Goal: Task Accomplishment & Management: Manage account settings

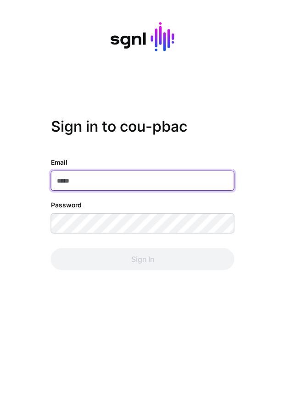
type input "**********"
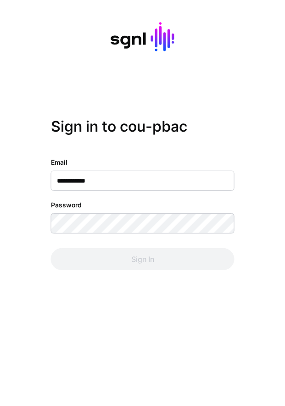
click at [122, 260] on div "Sign In" at bounding box center [143, 259] width 184 height 22
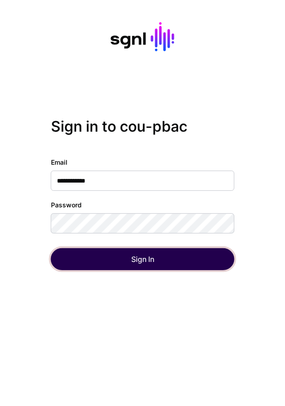
click at [121, 259] on button "Sign In" at bounding box center [143, 259] width 184 height 22
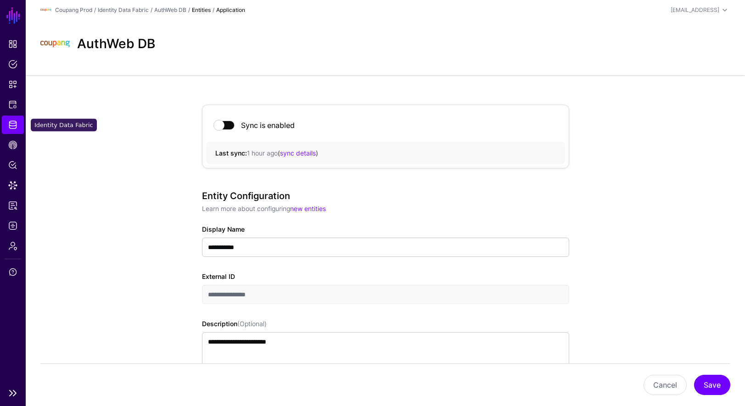
click at [13, 121] on span "Identity Data Fabric" at bounding box center [12, 124] width 9 height 9
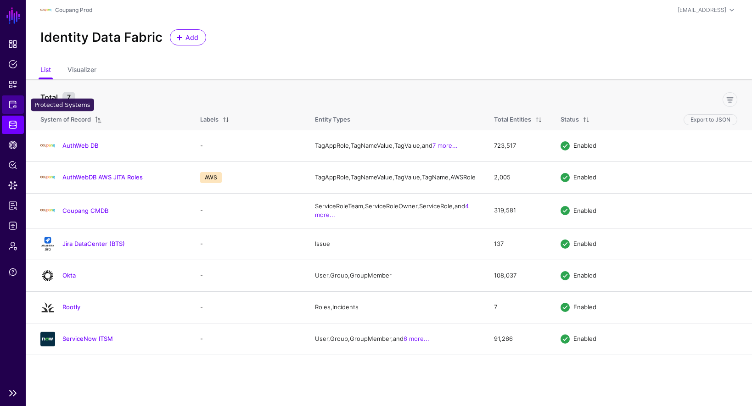
click at [16, 106] on span "Protected Systems" at bounding box center [12, 104] width 9 height 9
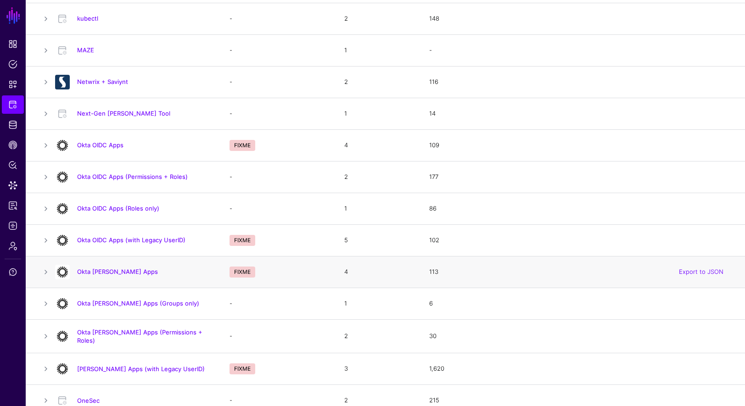
scroll to position [488, 0]
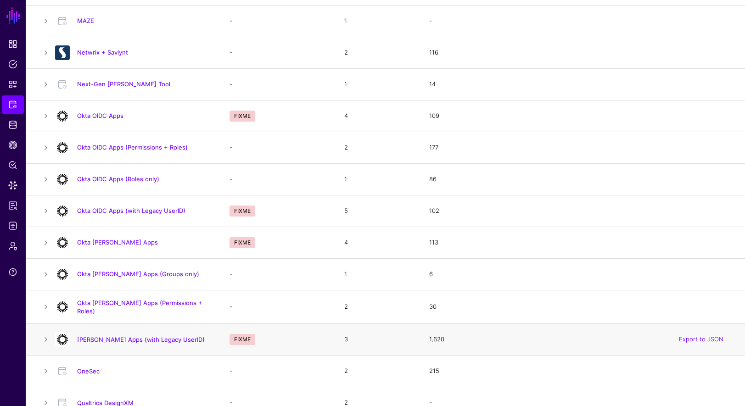
click at [164, 332] on div "[PERSON_NAME] Apps (with Legacy UserID)" at bounding box center [132, 339] width 163 height 15
click at [163, 337] on link "[PERSON_NAME] Apps (with Legacy UserID)" at bounding box center [141, 339] width 128 height 7
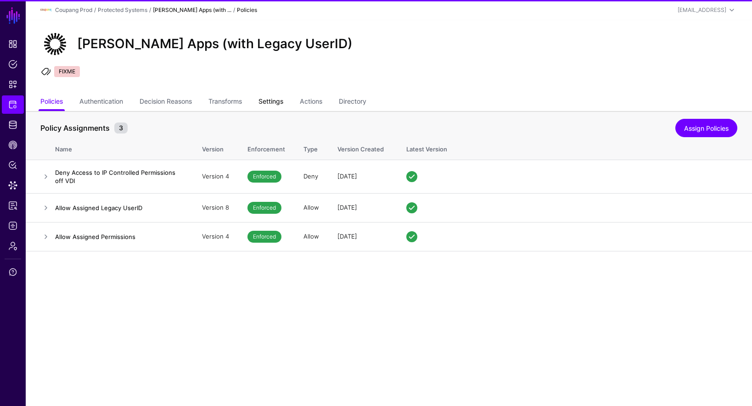
click at [283, 105] on link "Settings" at bounding box center [270, 102] width 25 height 17
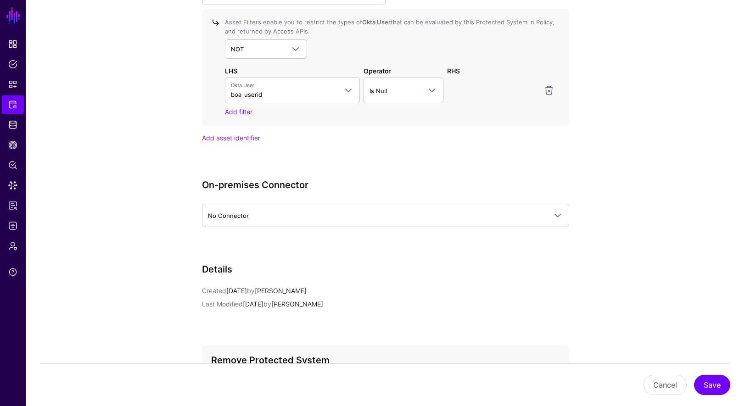
scroll to position [3315, 0]
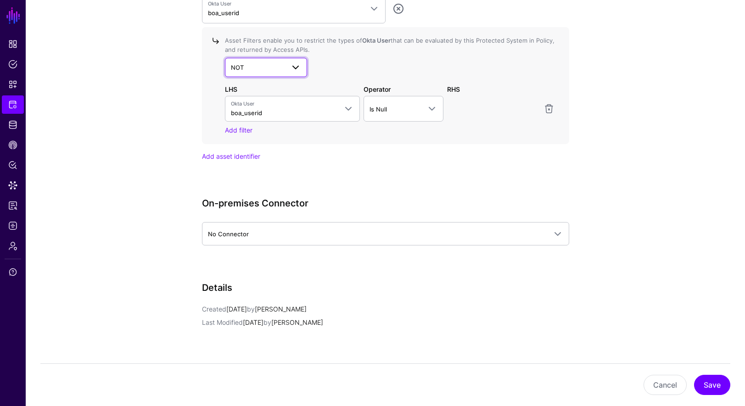
click at [281, 65] on span "NOT" at bounding box center [258, 67] width 54 height 10
click at [270, 87] on div "AND" at bounding box center [266, 88] width 68 height 9
click at [285, 104] on span "Is Null" at bounding box center [395, 109] width 51 height 10
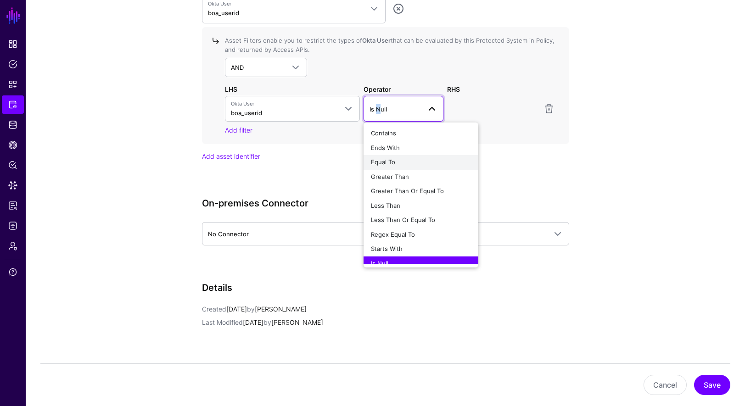
click at [285, 159] on span "Equal To" at bounding box center [383, 161] width 24 height 7
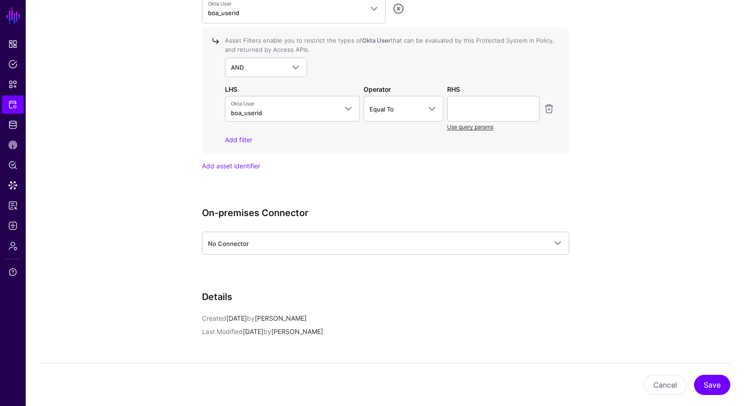
click at [285, 125] on link "Use query params" at bounding box center [470, 127] width 46 height 7
click at [285, 113] on link at bounding box center [493, 109] width 93 height 26
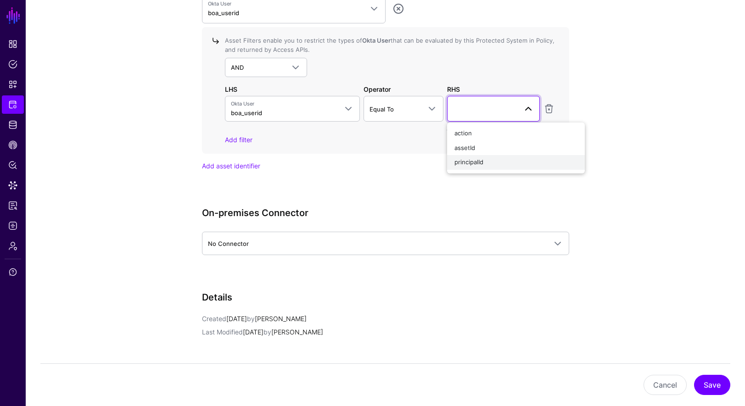
click at [285, 158] on span "principalId" at bounding box center [469, 161] width 29 height 7
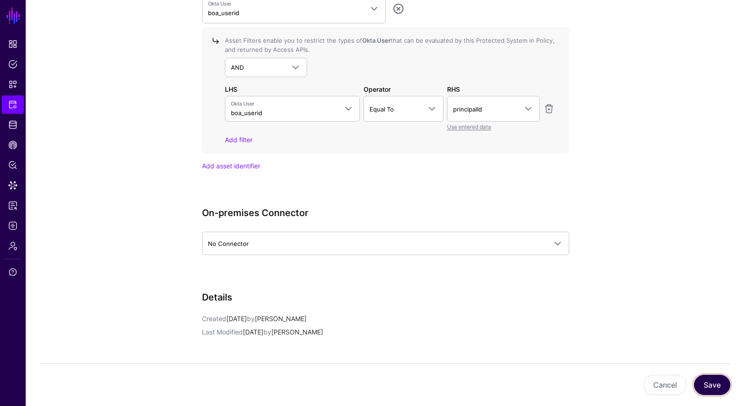
click at [285, 386] on button "Save" at bounding box center [712, 385] width 36 height 20
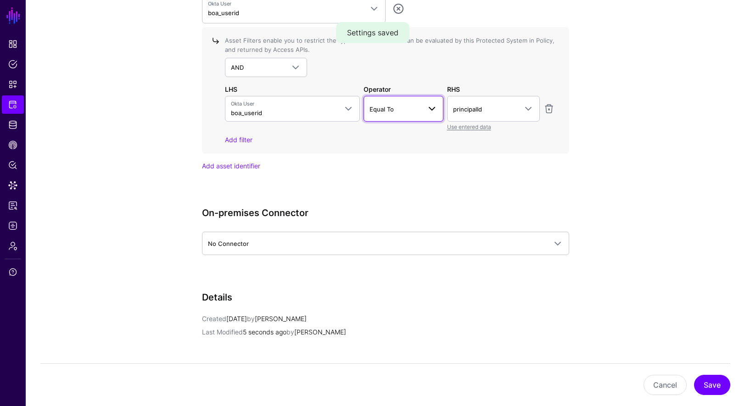
click at [285, 112] on span "Equal To" at bounding box center [404, 108] width 68 height 11
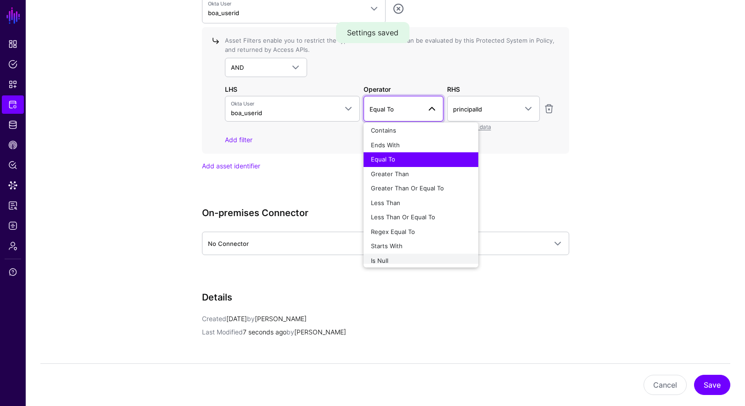
scroll to position [7, 0]
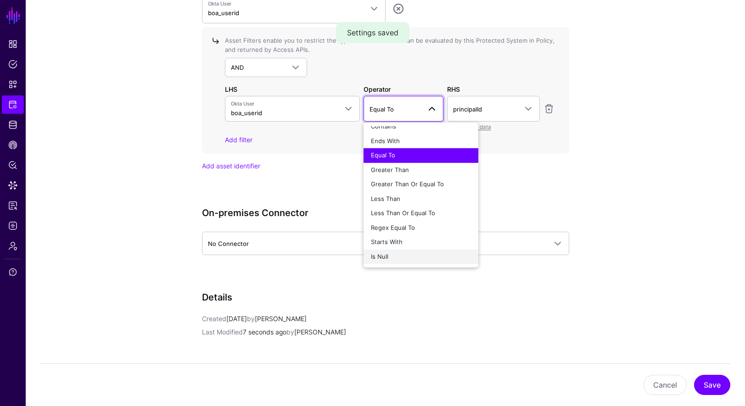
click at [285, 257] on div "Is Null" at bounding box center [421, 257] width 100 height 9
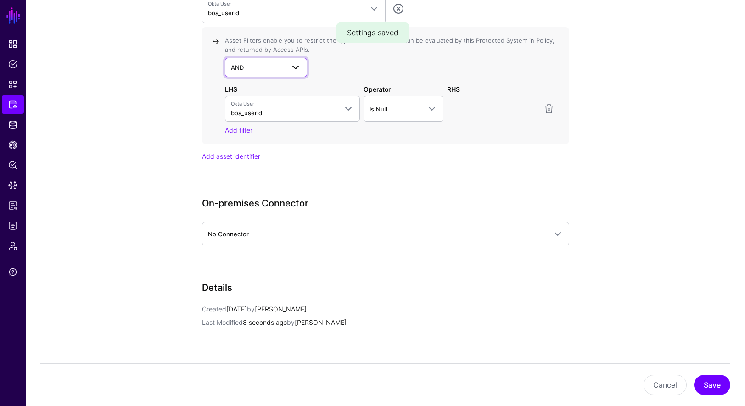
click at [253, 69] on span "AND" at bounding box center [258, 67] width 54 height 10
click at [253, 101] on div "NOT" at bounding box center [266, 103] width 68 height 9
click at [285, 383] on button "Save" at bounding box center [712, 385] width 36 height 20
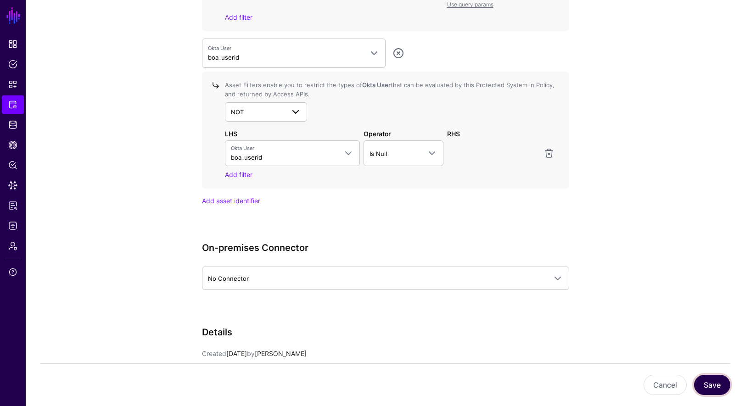
scroll to position [3270, 0]
click at [285, 107] on span at bounding box center [295, 112] width 11 height 11
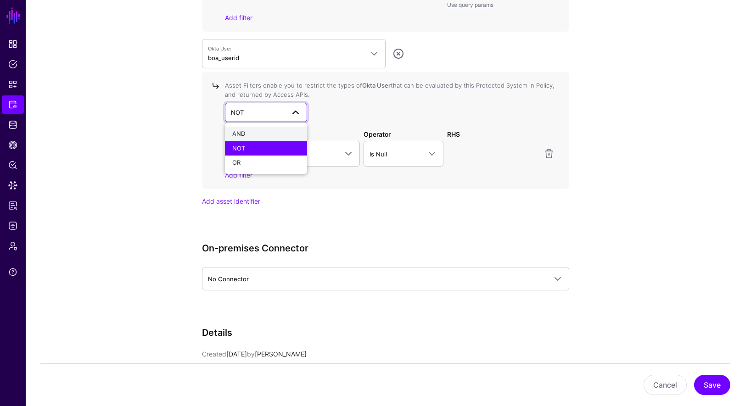
click at [284, 133] on div "AND" at bounding box center [266, 133] width 68 height 9
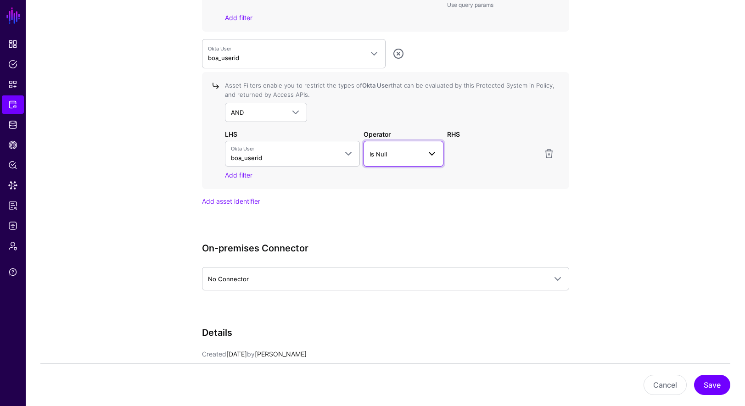
click at [285, 152] on span "Is Null" at bounding box center [395, 154] width 51 height 10
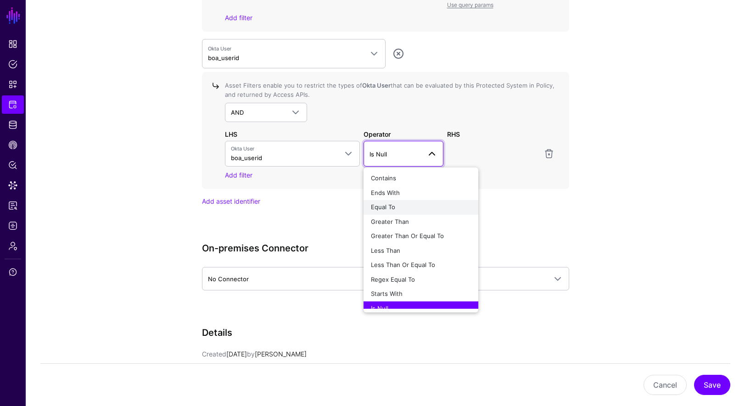
click at [285, 205] on div "Equal To" at bounding box center [421, 207] width 100 height 9
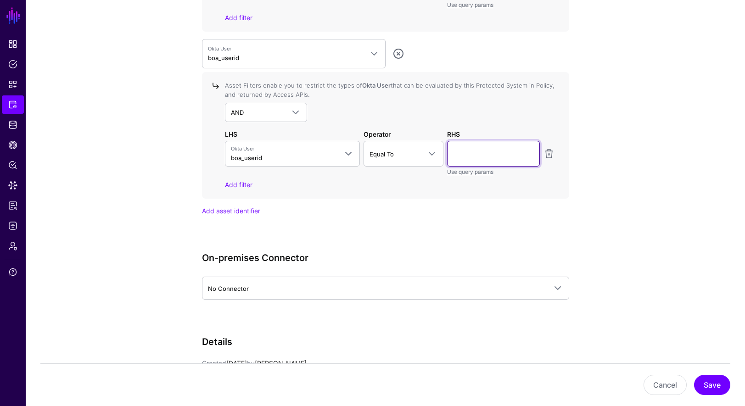
click at [285, 172] on link "Use query params" at bounding box center [470, 172] width 46 height 7
click at [285, 175] on div "Use entered data" at bounding box center [493, 172] width 93 height 10
click at [285, 156] on span at bounding box center [493, 153] width 81 height 11
click at [285, 176] on div "action" at bounding box center [516, 178] width 123 height 9
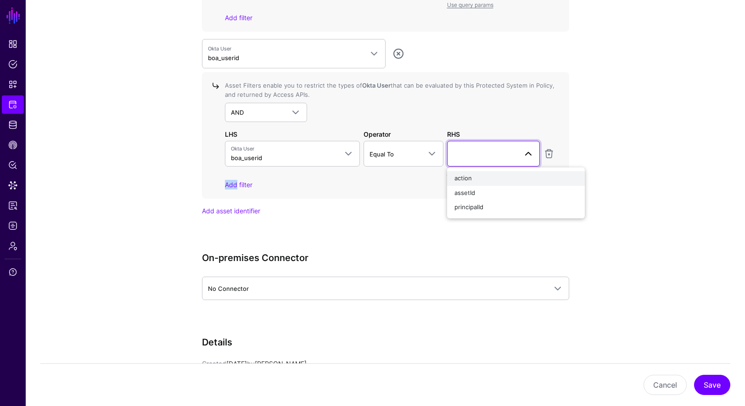
click at [285, 176] on div "Asset Filters enable you to restrict the types of Okta User that can be evaluat…" at bounding box center [387, 135] width 333 height 108
click at [285, 155] on span "action" at bounding box center [485, 154] width 64 height 10
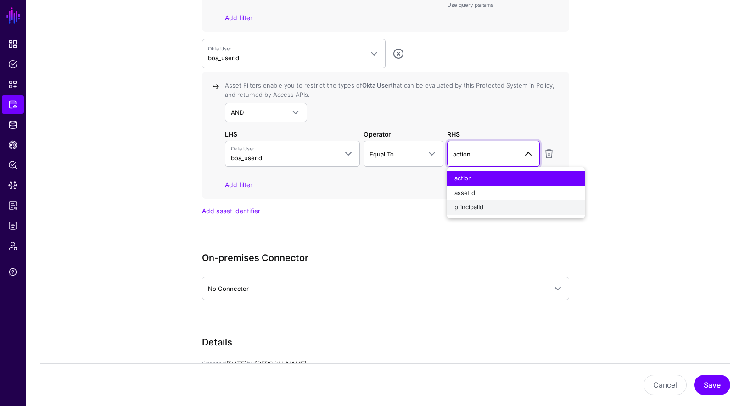
click at [285, 205] on span "principalId" at bounding box center [469, 206] width 29 height 7
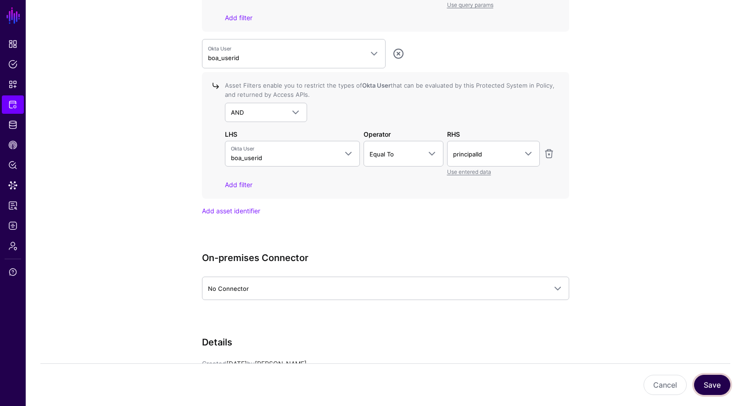
click at [285, 382] on button "Save" at bounding box center [712, 385] width 36 height 20
click at [285, 381] on button "Save" at bounding box center [712, 385] width 36 height 20
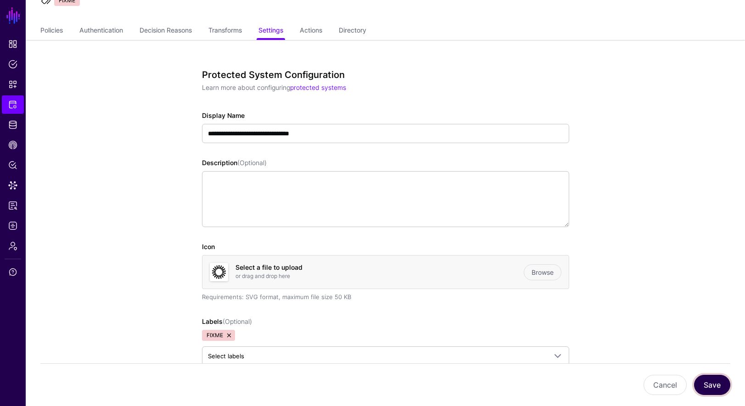
scroll to position [0, 0]
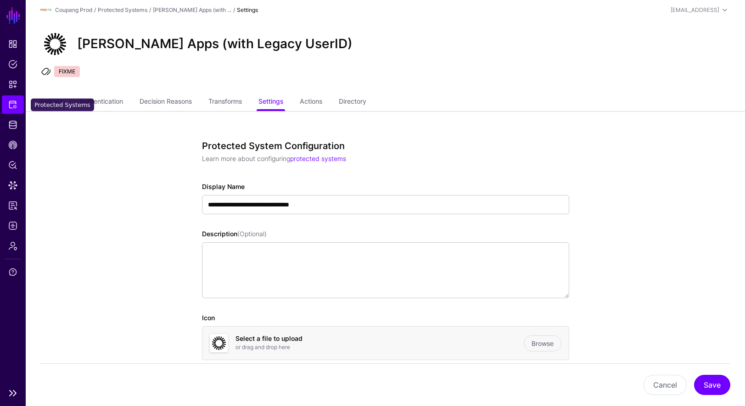
click at [19, 101] on link "Protected Systems" at bounding box center [13, 105] width 22 height 18
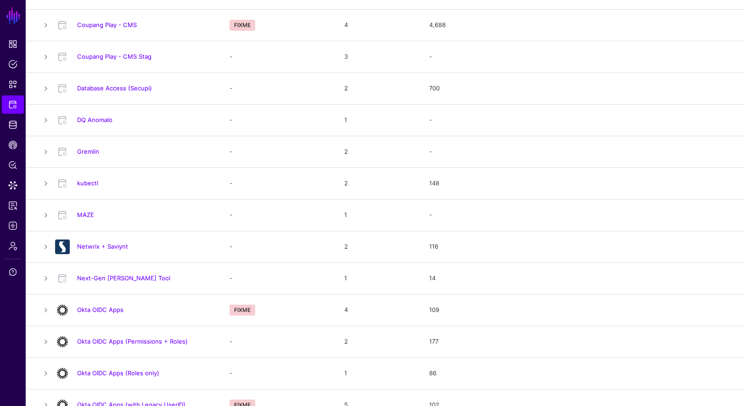
scroll to position [440, 0]
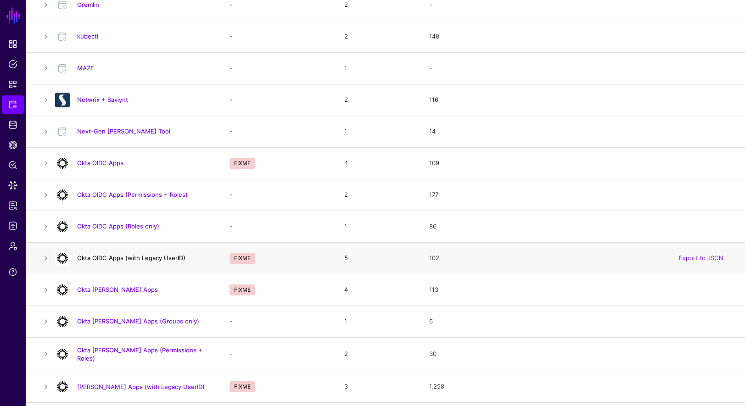
click at [169, 256] on link "Okta OIDC Apps (with Legacy UserID)" at bounding box center [131, 257] width 108 height 7
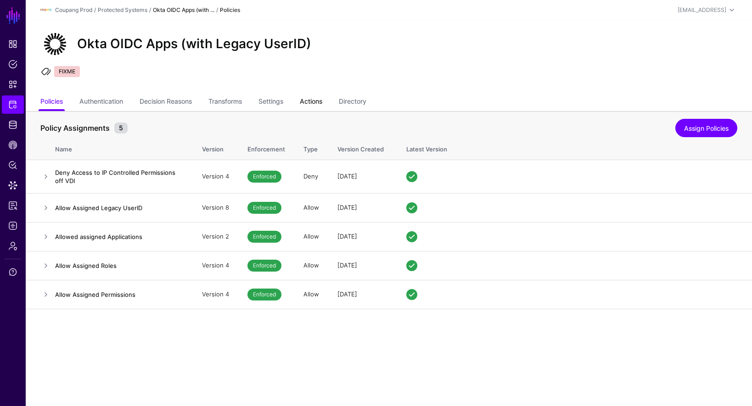
click at [285, 105] on link "Actions" at bounding box center [311, 102] width 22 height 17
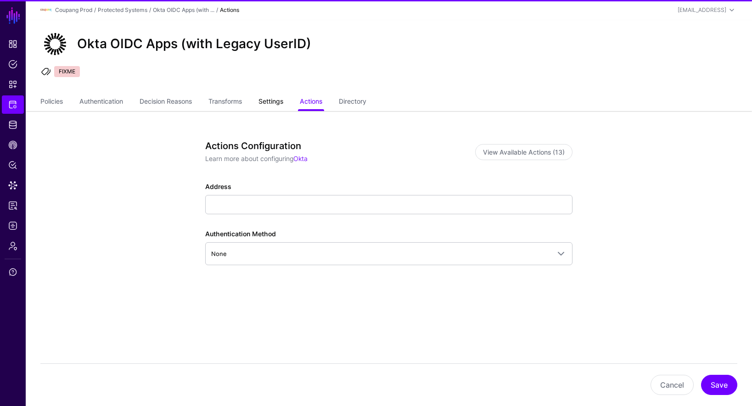
click at [281, 100] on link "Settings" at bounding box center [270, 102] width 25 height 17
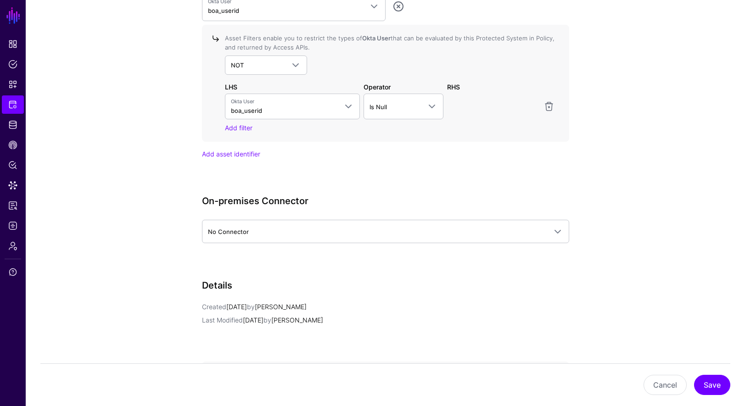
scroll to position [2238, 0]
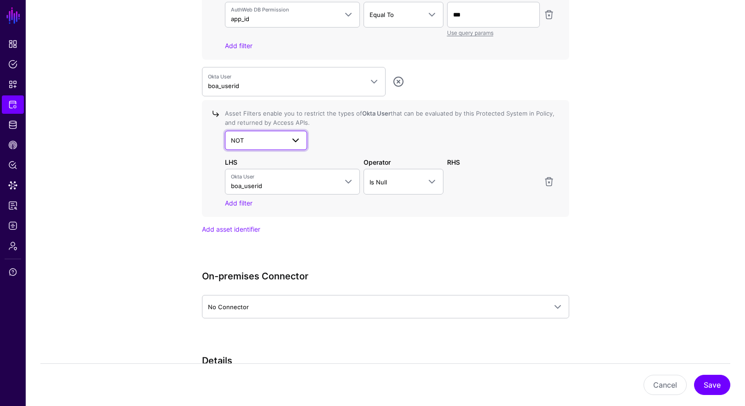
click at [253, 138] on span "NOT" at bounding box center [258, 140] width 54 height 10
click at [260, 159] on div "AND" at bounding box center [266, 161] width 68 height 9
click at [285, 178] on span "Is Null" at bounding box center [395, 182] width 51 height 10
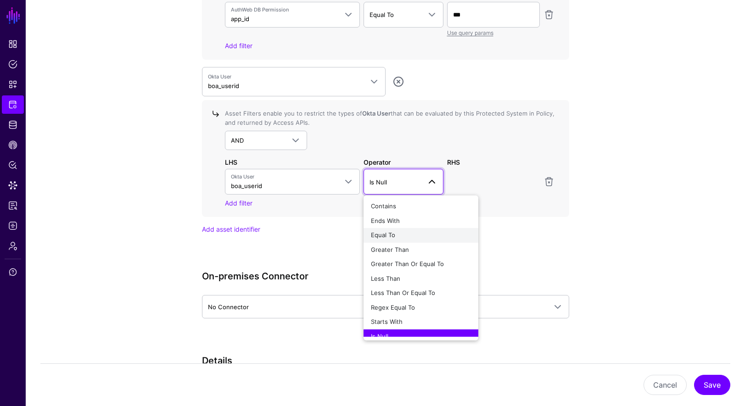
click at [285, 236] on div "Equal To" at bounding box center [421, 235] width 100 height 9
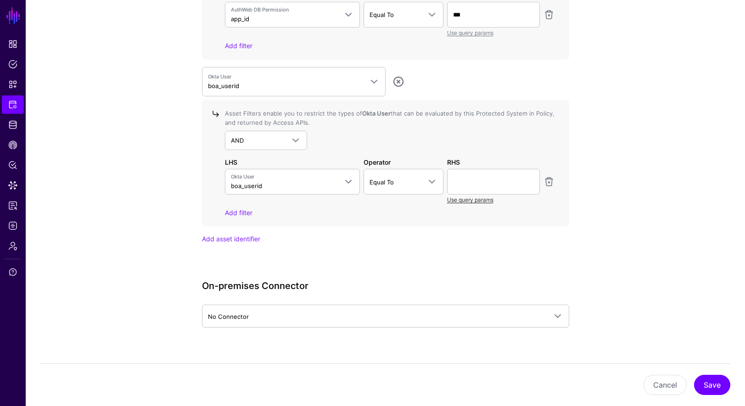
click at [285, 202] on link "Use query params" at bounding box center [470, 200] width 46 height 7
click at [285, 183] on span at bounding box center [493, 181] width 81 height 11
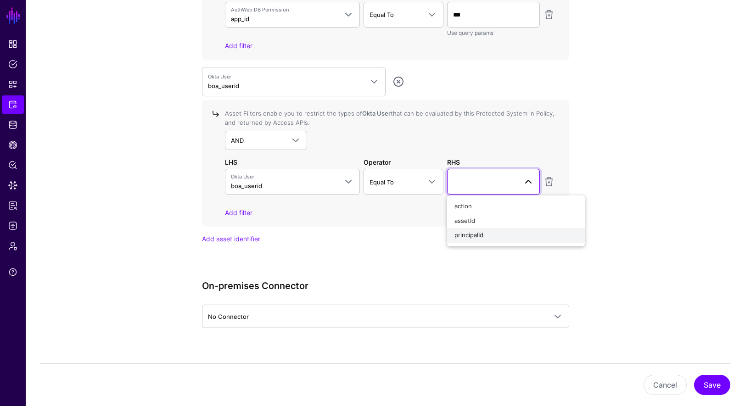
click at [285, 235] on div "principalId" at bounding box center [516, 235] width 123 height 9
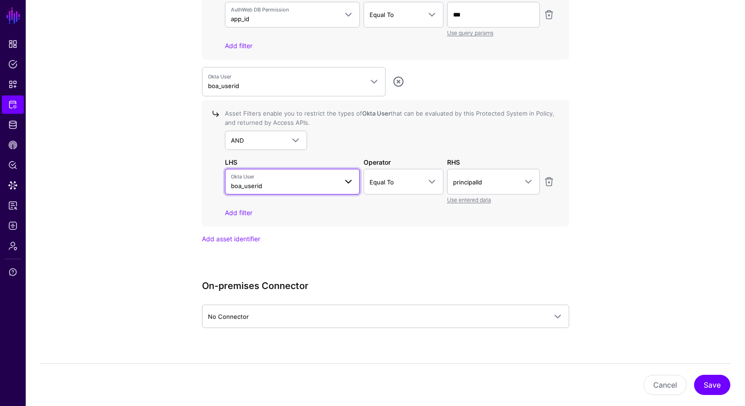
click at [272, 184] on span "Okta User boa_userid" at bounding box center [284, 181] width 107 height 17
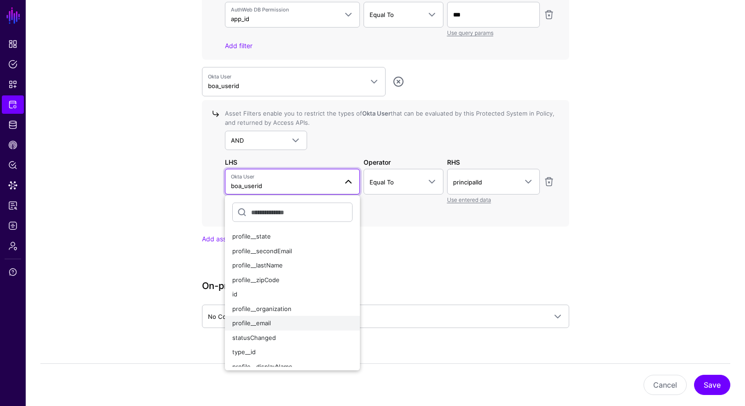
click at [285, 325] on div "profile__email" at bounding box center [292, 323] width 121 height 9
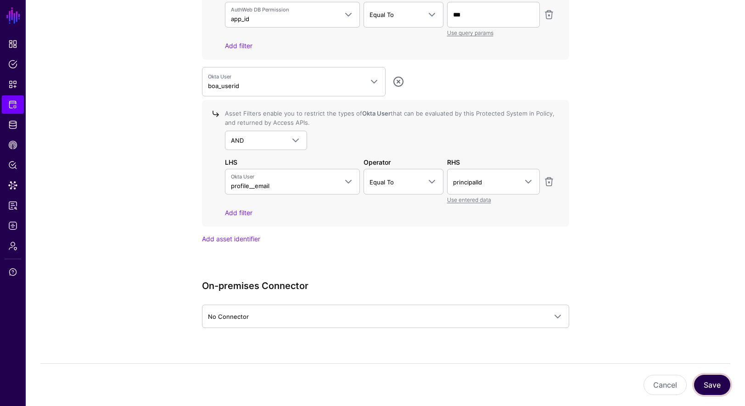
click at [285, 385] on button "Save" at bounding box center [712, 385] width 36 height 20
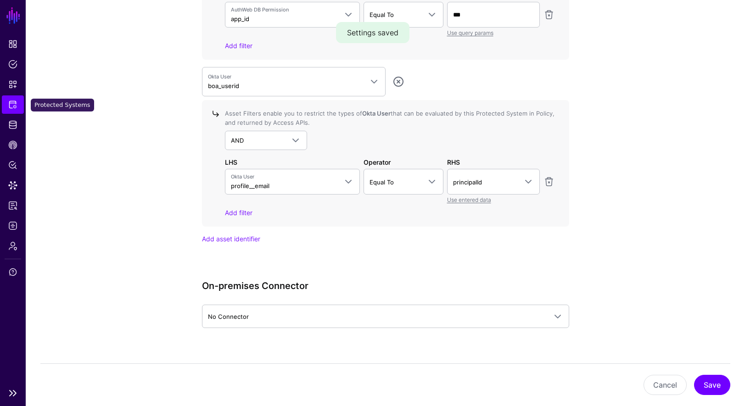
click at [14, 106] on span "Protected Systems" at bounding box center [12, 104] width 9 height 9
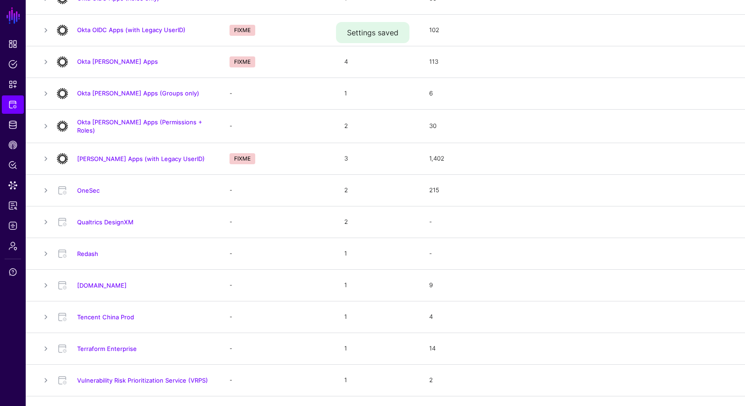
scroll to position [704, 0]
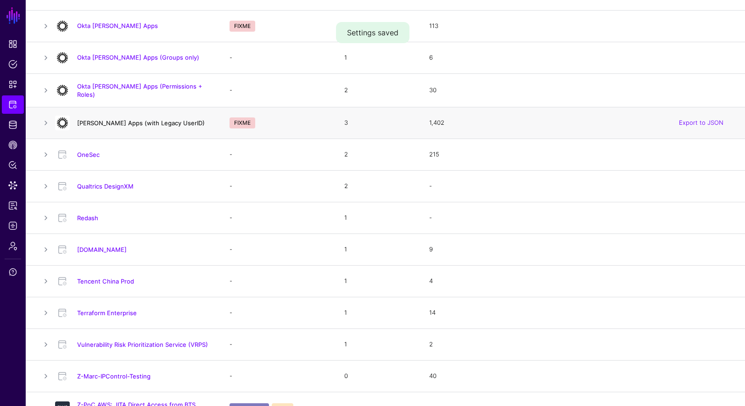
click at [149, 122] on link "[PERSON_NAME] Apps (with Legacy UserID)" at bounding box center [141, 122] width 128 height 7
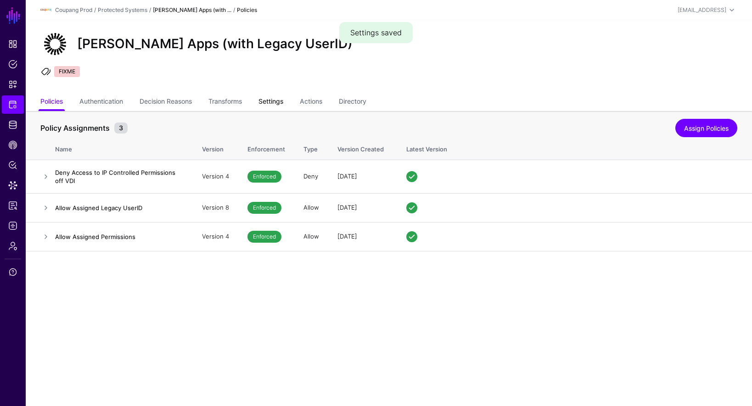
click at [277, 101] on link "Settings" at bounding box center [270, 102] width 25 height 17
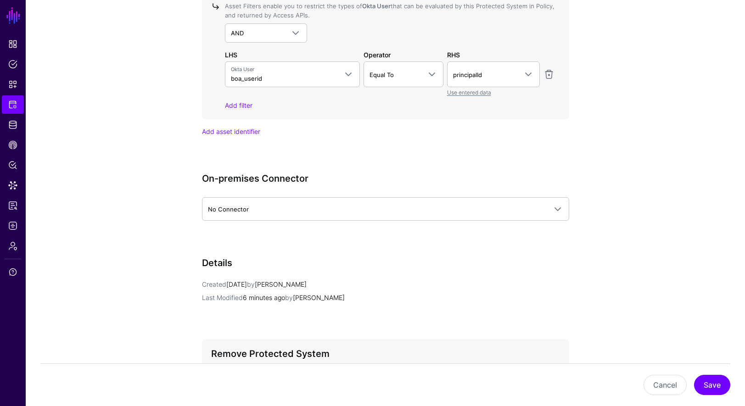
scroll to position [3274, 0]
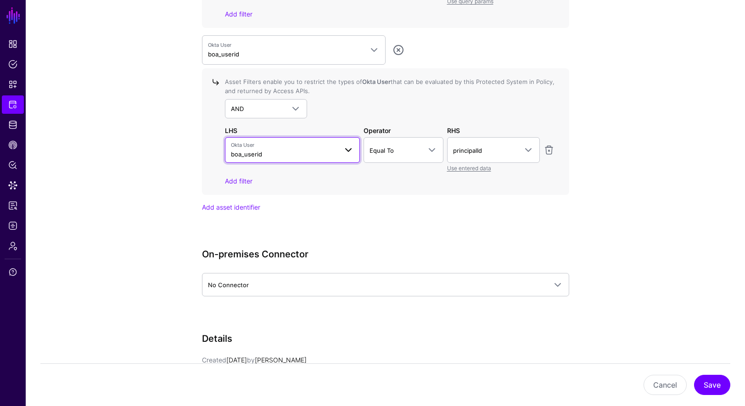
click at [262, 152] on span "Okta User boa_userid" at bounding box center [284, 149] width 107 height 17
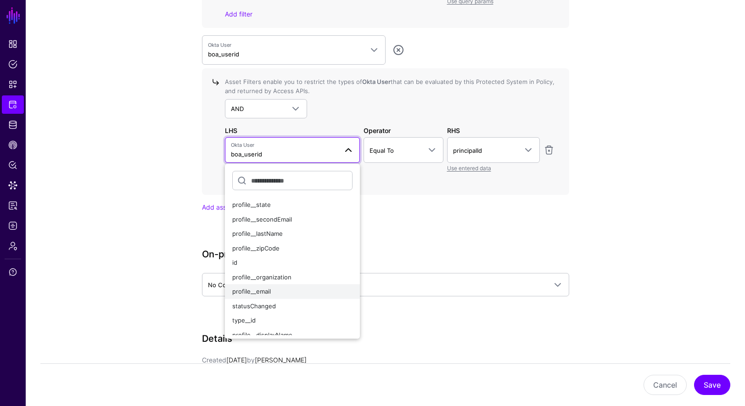
click at [285, 291] on div "profile__email" at bounding box center [292, 291] width 121 height 9
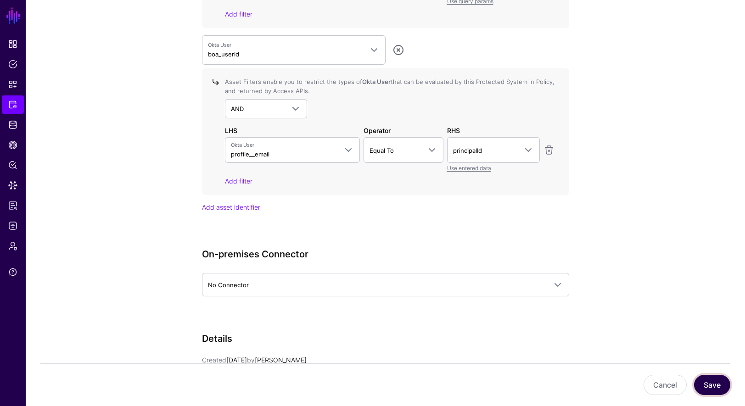
click at [285, 388] on button "Save" at bounding box center [712, 385] width 36 height 20
click at [285, 379] on button "Save" at bounding box center [712, 385] width 36 height 20
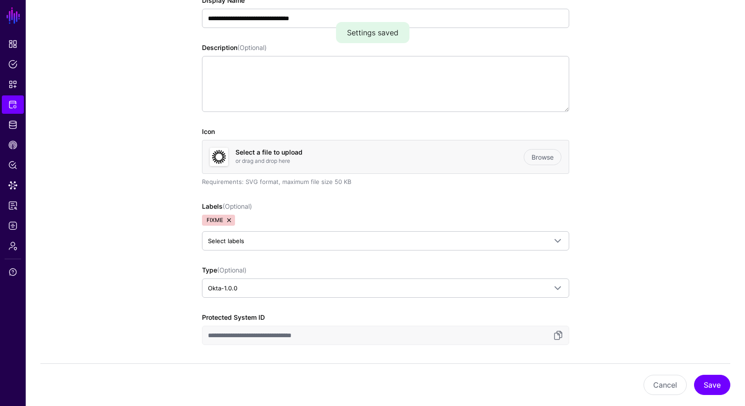
scroll to position [0, 0]
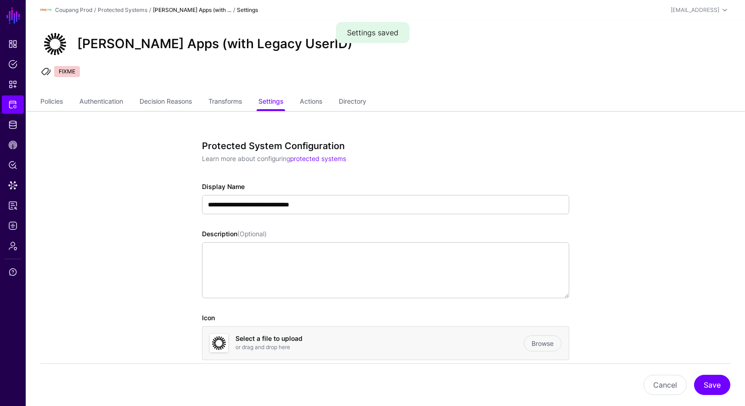
click at [167, 8] on link "[PERSON_NAME] Apps (with ..." at bounding box center [192, 9] width 79 height 7
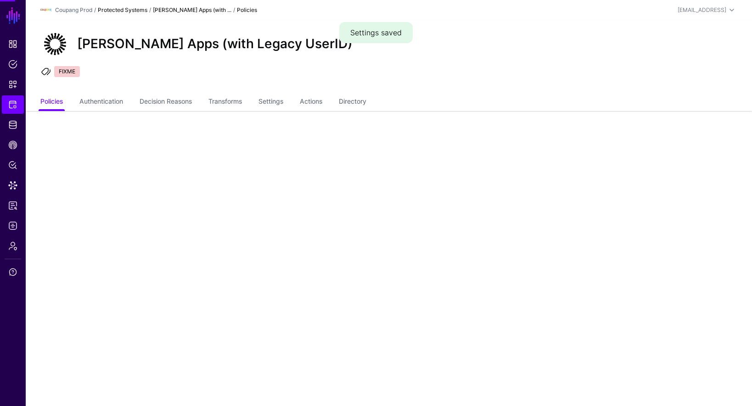
click at [138, 11] on link "Protected Systems" at bounding box center [123, 9] width 50 height 7
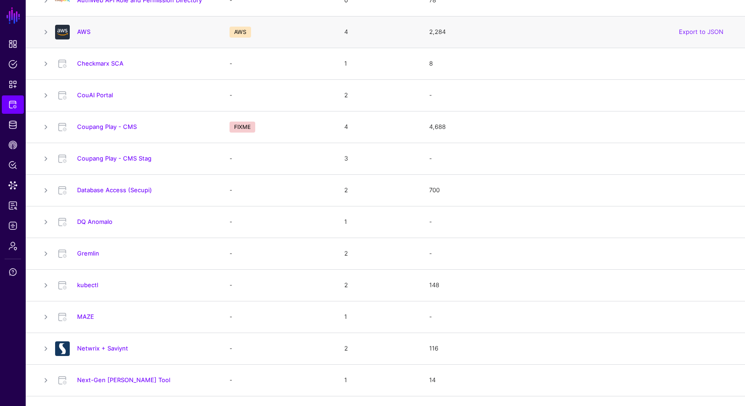
scroll to position [458, 0]
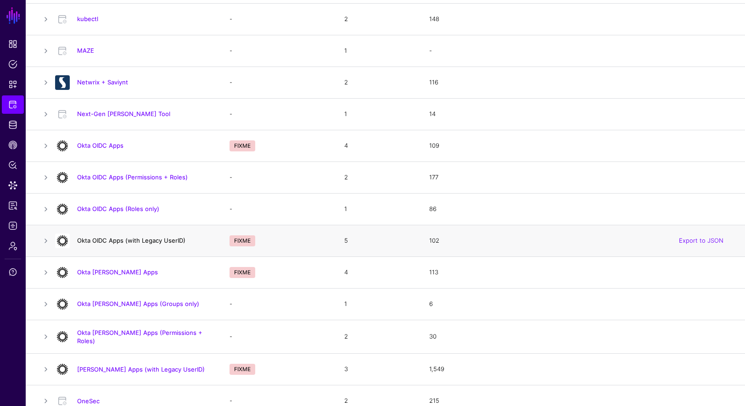
click at [152, 242] on link "Okta OIDC Apps (with Legacy UserID)" at bounding box center [131, 240] width 108 height 7
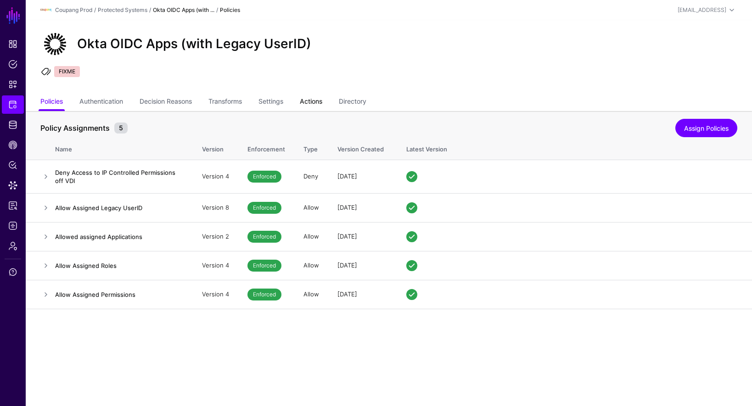
click at [285, 99] on link "Actions" at bounding box center [311, 102] width 22 height 17
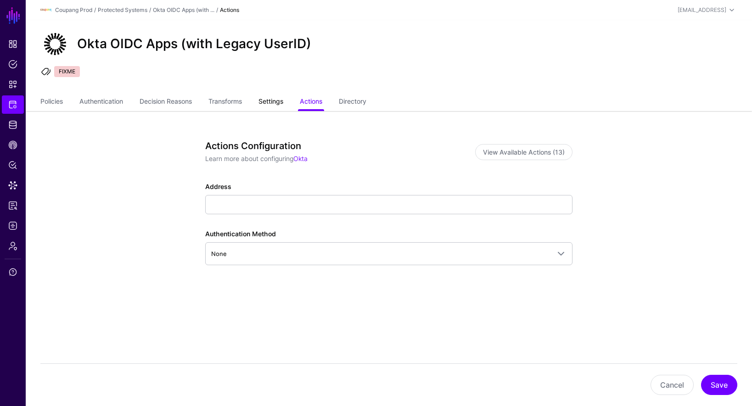
click at [273, 101] on link "Settings" at bounding box center [270, 102] width 25 height 17
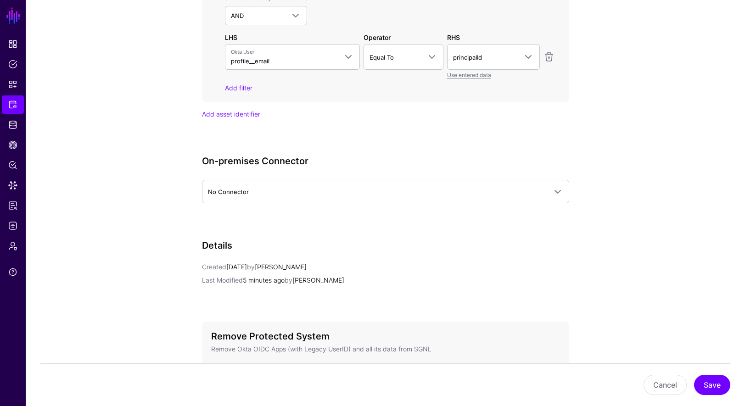
scroll to position [2252, 0]
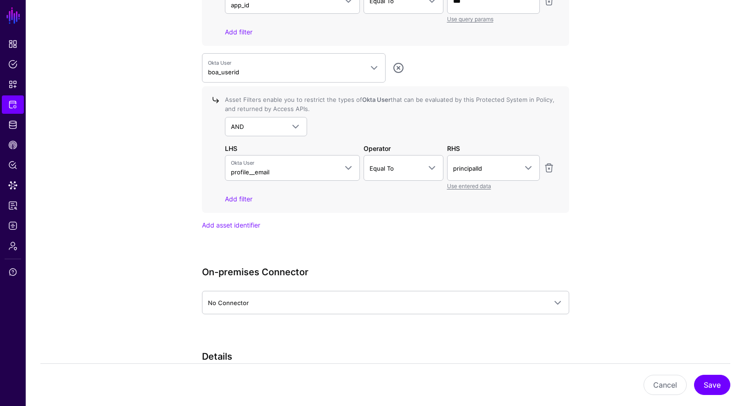
click at [285, 398] on div "Cancel Save" at bounding box center [385, 385] width 690 height 43
click at [285, 382] on button "Save" at bounding box center [712, 385] width 36 height 20
click at [285, 383] on button "Save" at bounding box center [712, 385] width 36 height 20
click at [17, 43] on span "Dashboard" at bounding box center [12, 43] width 9 height 9
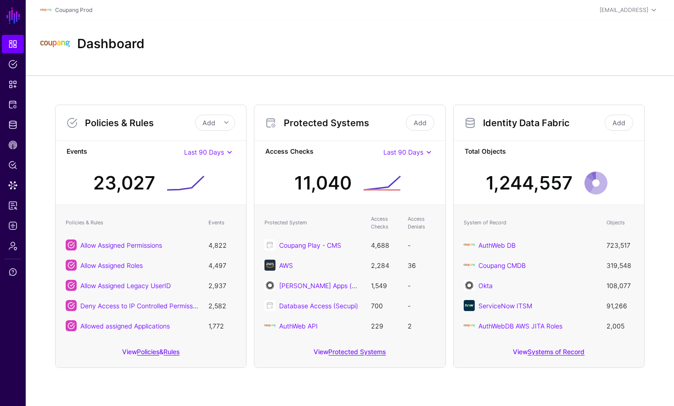
click at [187, 74] on div "Dashboard" at bounding box center [350, 47] width 648 height 55
click at [14, 62] on span "Policies" at bounding box center [12, 64] width 9 height 9
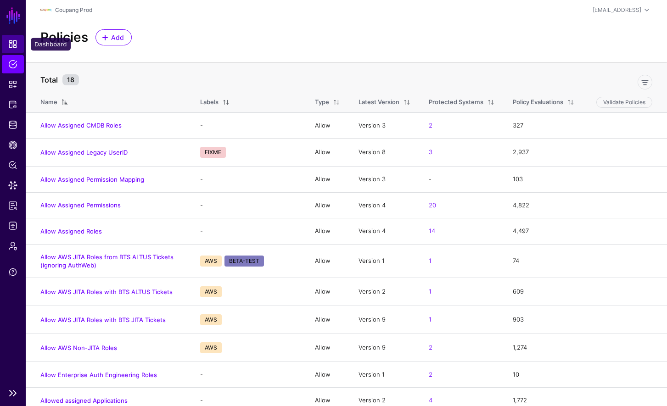
click at [19, 38] on link "Dashboard" at bounding box center [13, 44] width 22 height 18
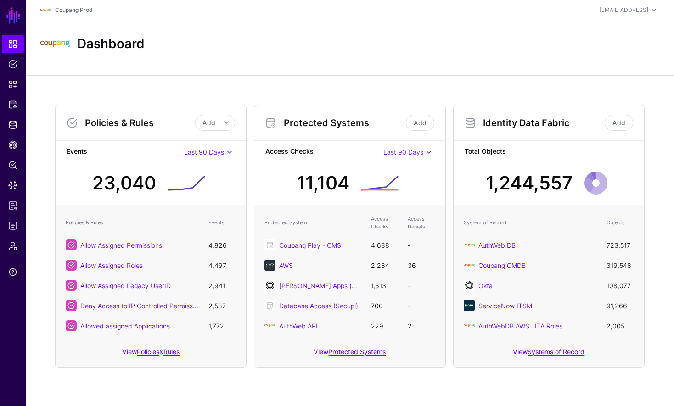
click at [138, 45] on h2 "Dashboard" at bounding box center [110, 44] width 67 height 16
